Goal: Task Accomplishment & Management: Use online tool/utility

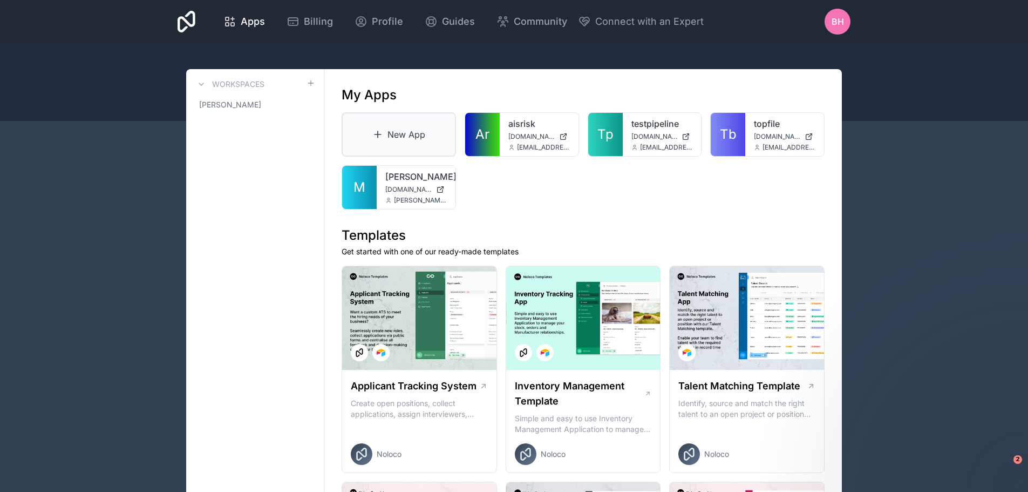
click at [407, 134] on link "New App" at bounding box center [399, 134] width 114 height 44
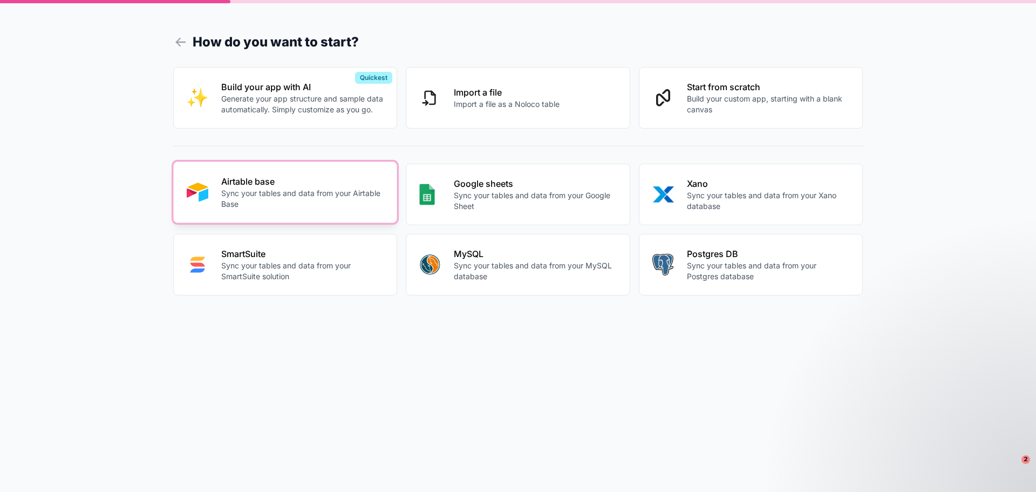
click at [289, 195] on p "Sync your tables and data from your Airtable Base" at bounding box center [302, 199] width 163 height 22
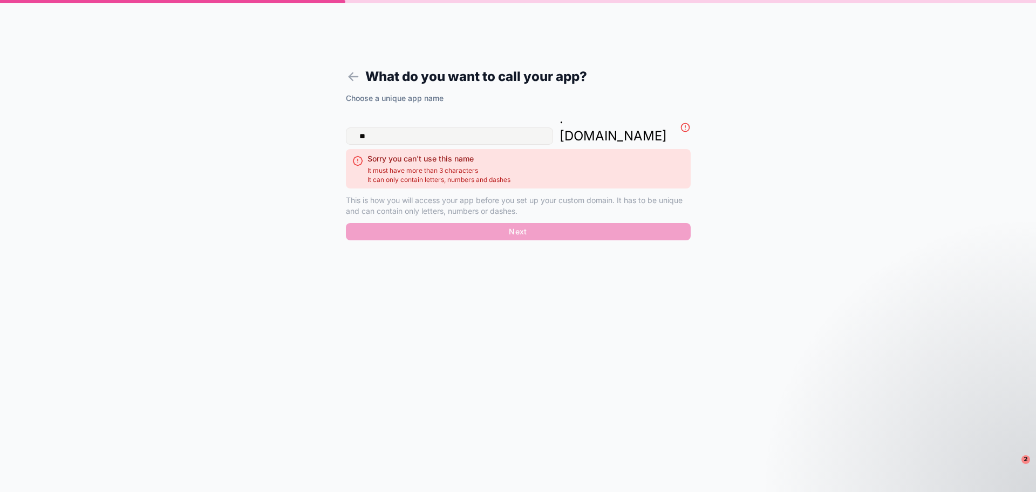
type input "*"
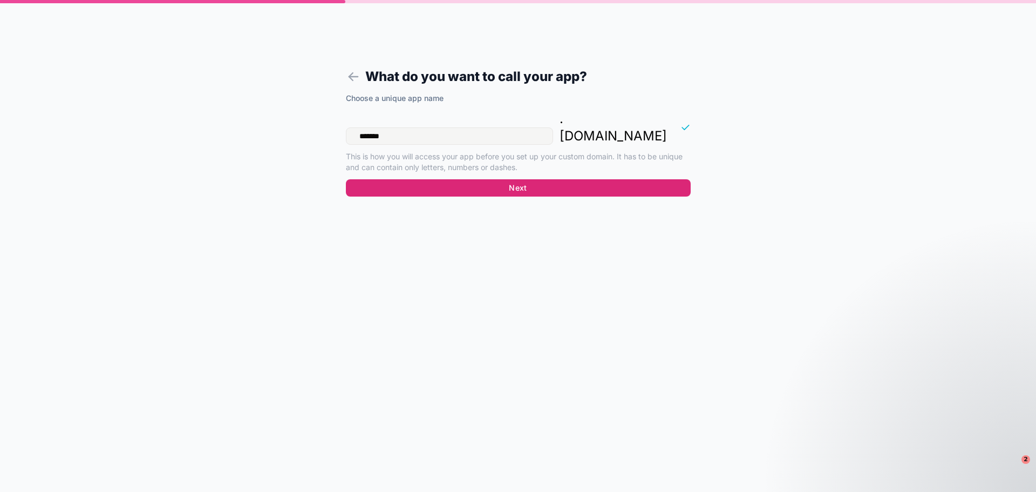
type input "*******"
click at [526, 179] on button "Next" at bounding box center [518, 187] width 345 height 17
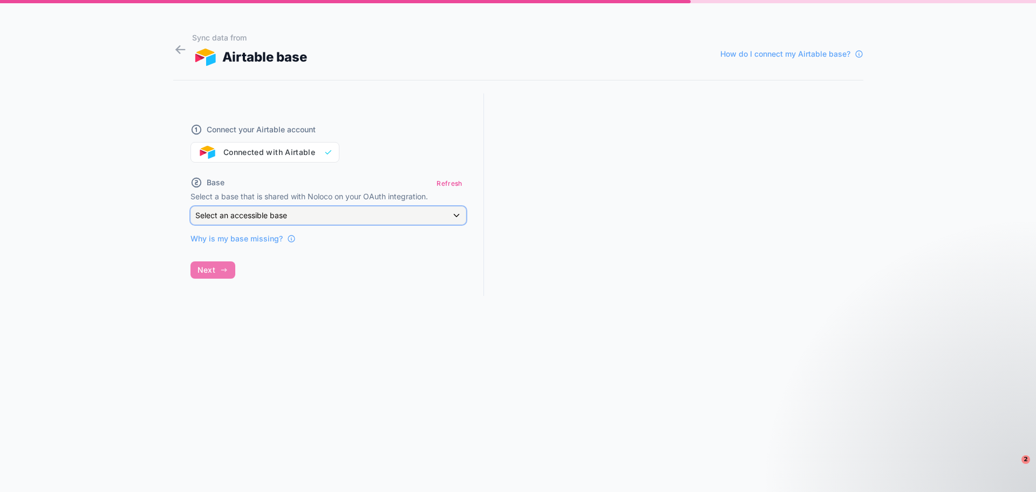
click at [457, 215] on div "Select an accessible base" at bounding box center [328, 215] width 275 height 17
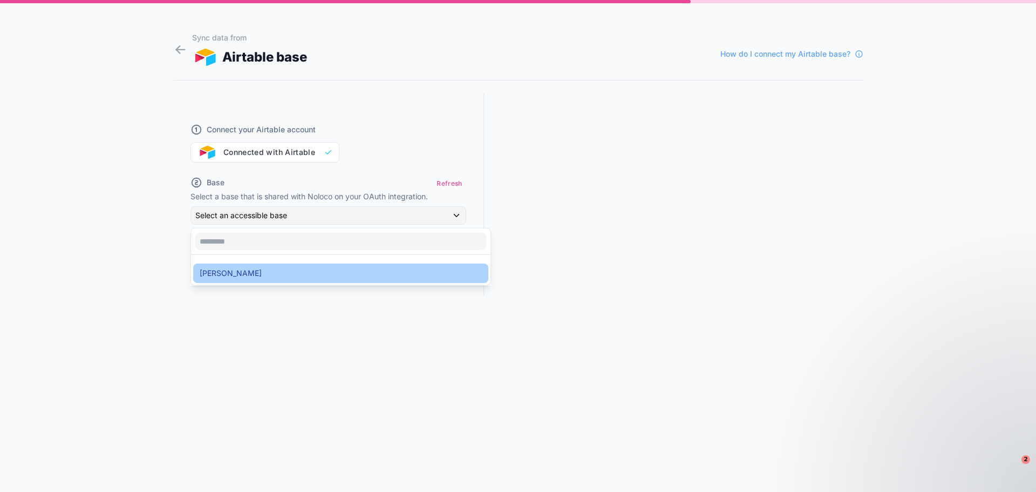
click at [213, 275] on span "[PERSON_NAME]" at bounding box center [231, 273] width 62 height 13
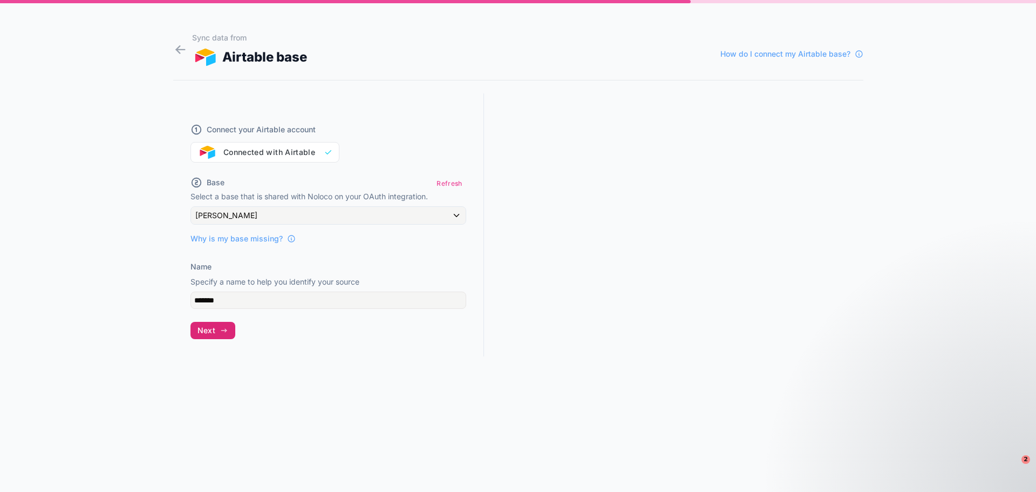
click at [217, 335] on button "Next" at bounding box center [212, 330] width 45 height 17
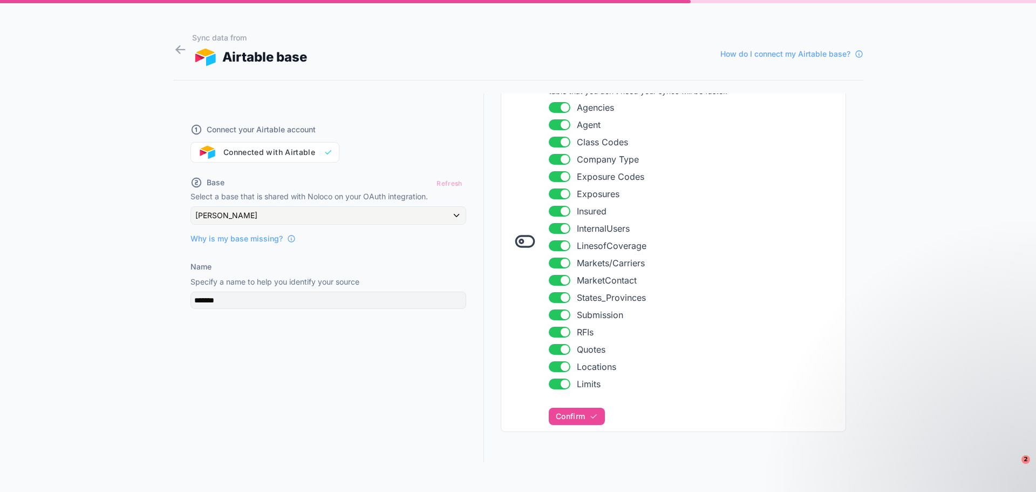
scroll to position [183, 0]
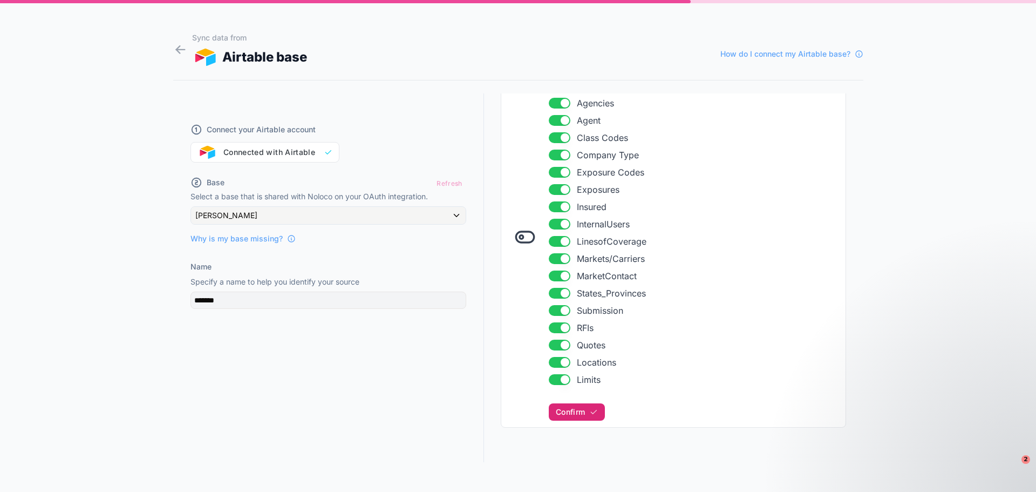
click at [567, 415] on span "Confirm" at bounding box center [570, 412] width 29 height 10
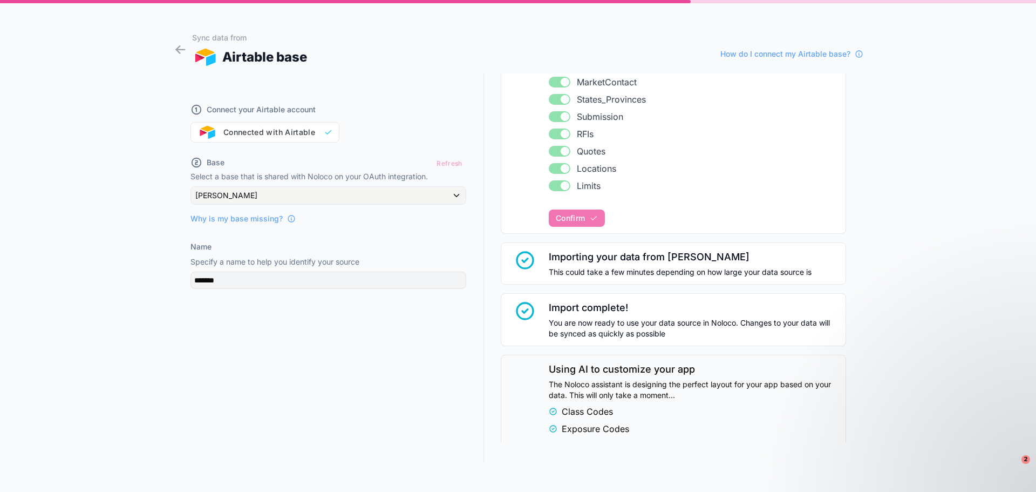
scroll to position [0, 0]
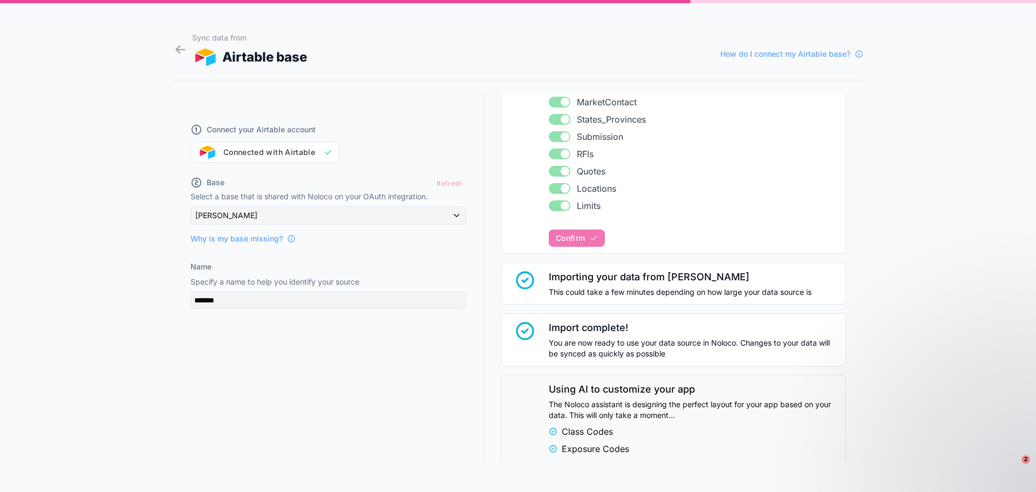
click at [961, 264] on div "Sync data from Airtable base How do I connect my Airtable base? Connect your Ai…" at bounding box center [518, 246] width 1036 height 492
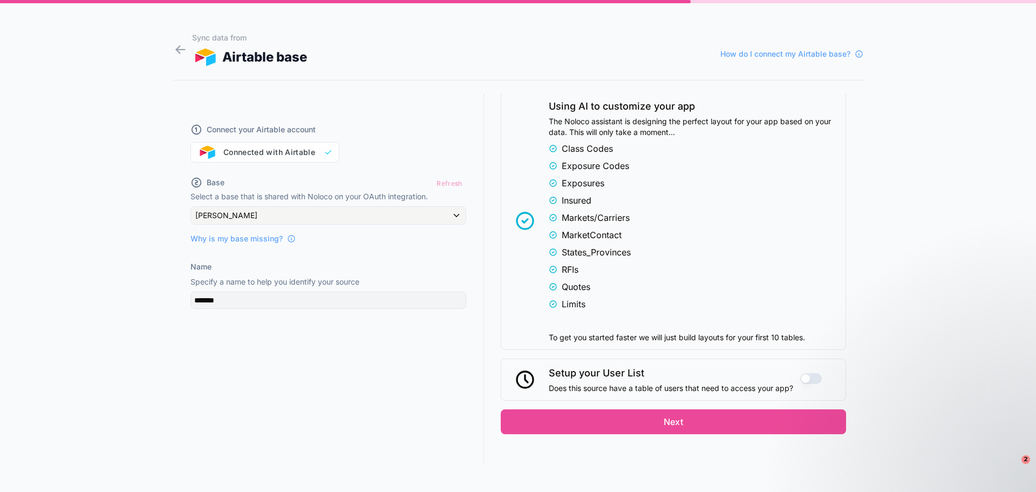
scroll to position [646, 0]
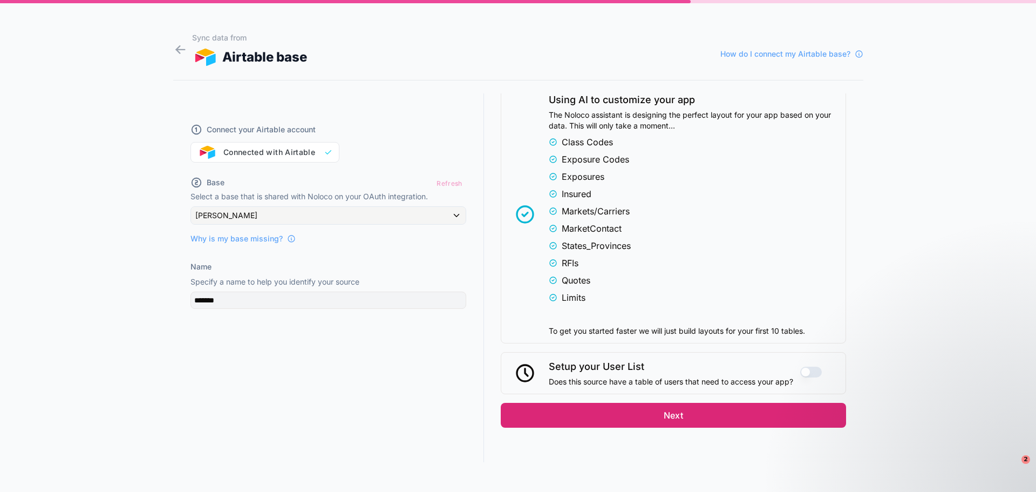
click at [668, 417] on button "Next" at bounding box center [673, 414] width 345 height 25
